Goal: Task Accomplishment & Management: Manage account settings

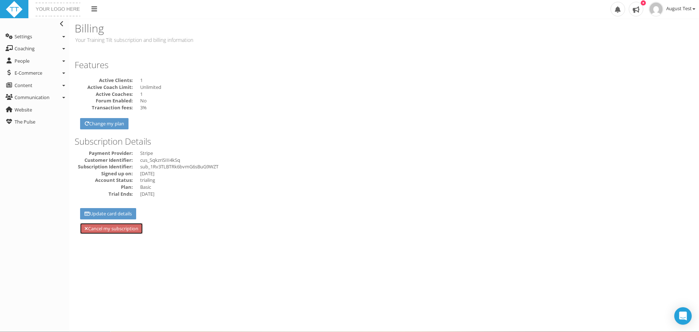
click at [119, 227] on link "Cancel my subscription" at bounding box center [111, 228] width 63 height 11
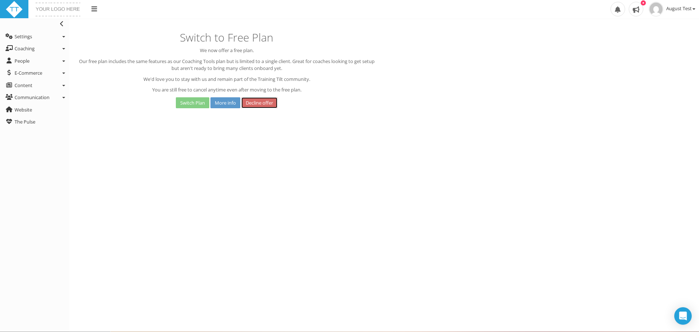
click at [259, 104] on link "Decline offer" at bounding box center [260, 102] width 36 height 11
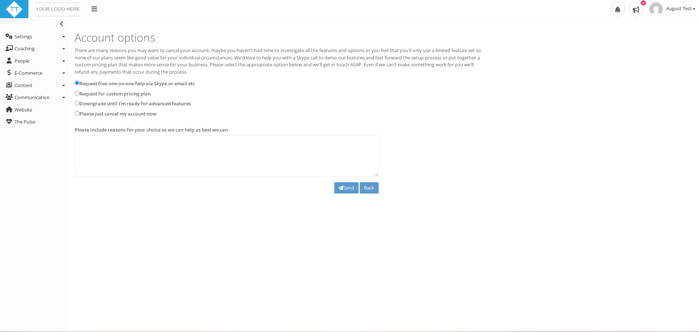
click at [119, 115] on label "Please just cancel my account now" at bounding box center [117, 113] width 77 height 7
click at [79, 115] on input "Please just cancel my account now" at bounding box center [77, 113] width 5 height 5
radio input "true"
click at [112, 141] on textarea at bounding box center [227, 156] width 304 height 42
type textarea "testing"
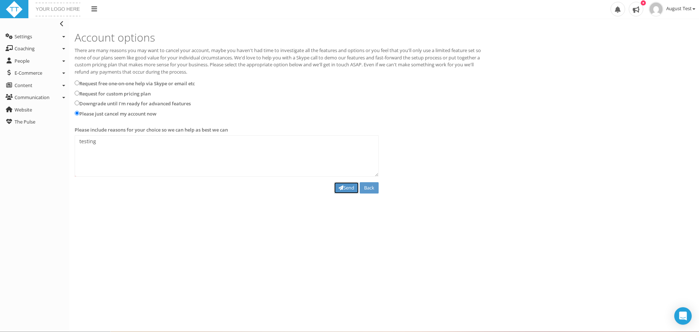
click at [348, 190] on button "Send" at bounding box center [346, 187] width 24 height 11
